Goal: Information Seeking & Learning: Compare options

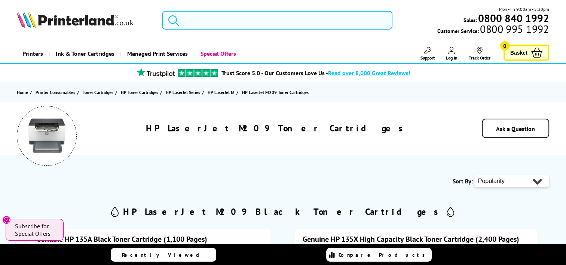
click at [197, 17] on input "search" at bounding box center [277, 20] width 231 height 19
paste input "F9A28D"
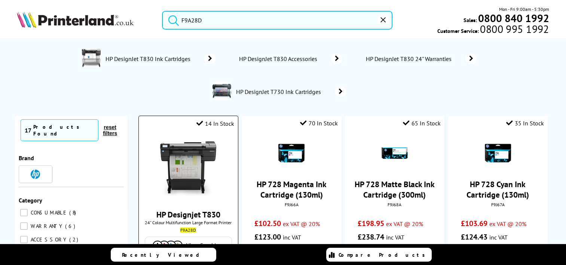
type input "F9A28D"
click at [167, 241] on img at bounding box center [168, 245] width 30 height 9
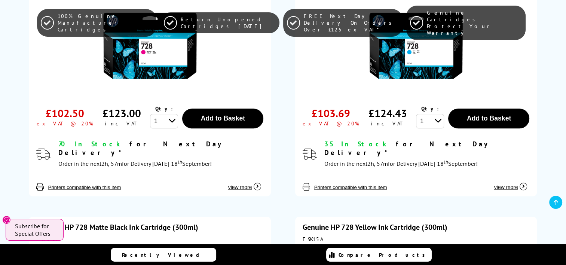
scroll to position [861, 0]
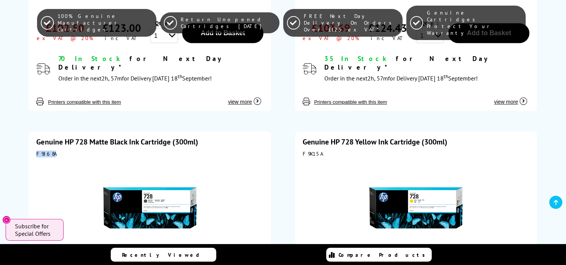
drag, startPoint x: 53, startPoint y: 132, endPoint x: 36, endPoint y: 133, distance: 16.9
click at [36, 151] on div "F9J68A" at bounding box center [149, 154] width 227 height 7
copy div "F9J68A"
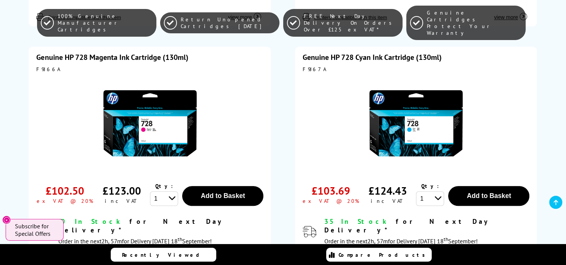
scroll to position [636, 0]
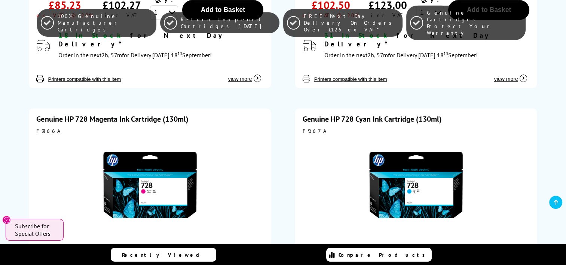
click at [309, 128] on div "F9J67A" at bounding box center [416, 131] width 227 height 7
copy div "F9J67A"
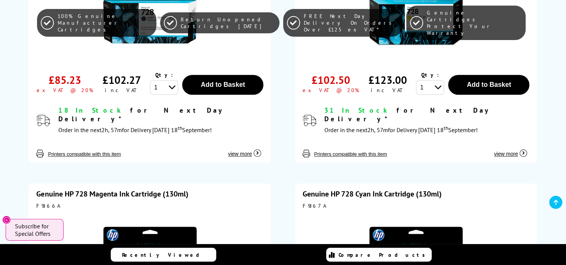
click at [42, 203] on div "F9J66A" at bounding box center [149, 206] width 227 height 7
copy div "F9J66A"
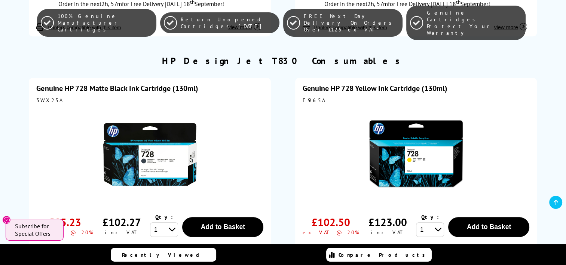
scroll to position [412, 0]
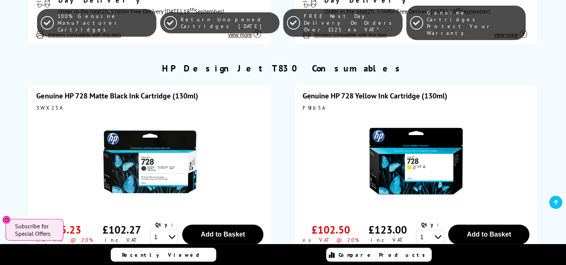
click at [314, 104] on div "F9J65A" at bounding box center [416, 107] width 227 height 7
copy div "F9J65A"
click at [48, 104] on div "3WX25A" at bounding box center [149, 107] width 227 height 7
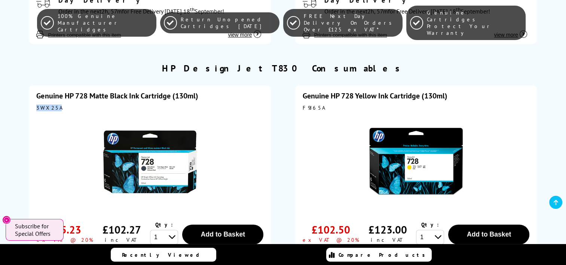
copy div "3WX25A"
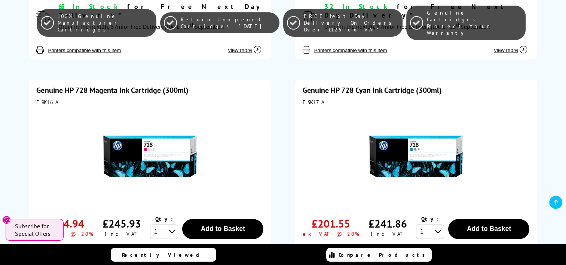
scroll to position [1048, 0]
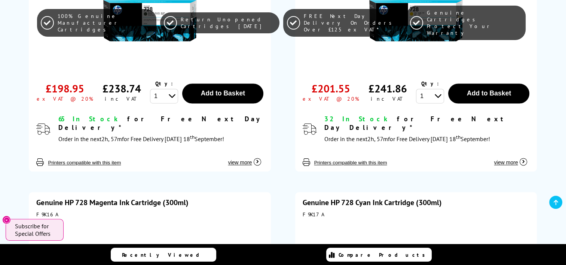
click at [308, 211] on div "F9K17A" at bounding box center [416, 214] width 227 height 7
copy div "F9K17A"
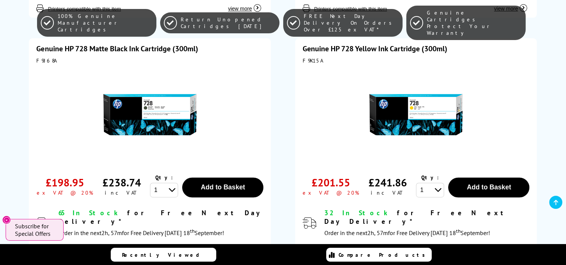
scroll to position [899, 0]
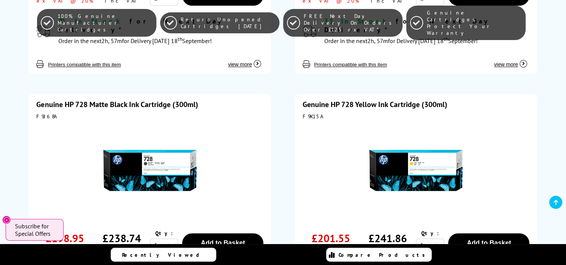
click at [310, 113] on div "F9K15A" at bounding box center [416, 116] width 227 height 7
copy div "F9K15A"
click at [46, 113] on div "F9J68A" at bounding box center [149, 116] width 227 height 7
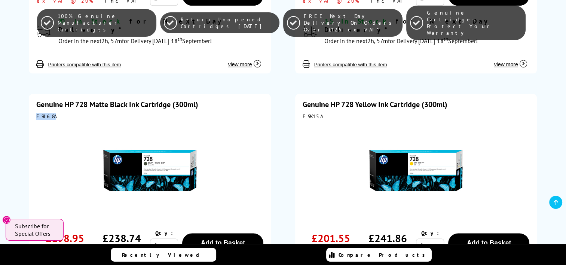
click at [46, 113] on div "F9J68A" at bounding box center [149, 116] width 227 height 7
copy div "F9J68A"
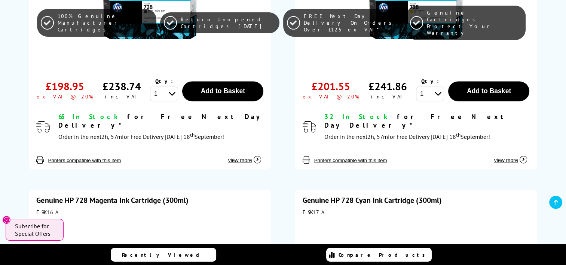
scroll to position [1048, 0]
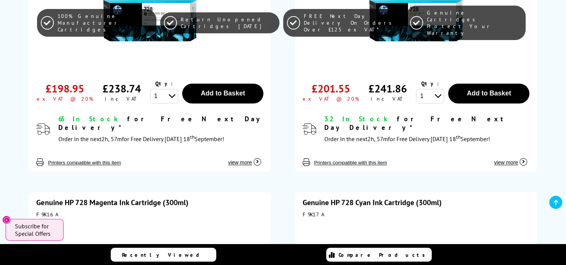
click at [309, 211] on div "F9K17A" at bounding box center [416, 214] width 227 height 7
copy div "F9K17A"
click at [48, 211] on div "F9K16A" at bounding box center [149, 214] width 227 height 7
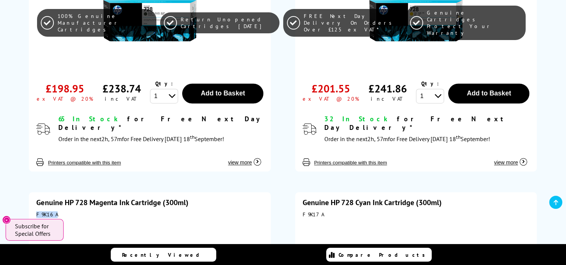
copy div "F9K16A"
